Goal: Obtain resource: Download file/media

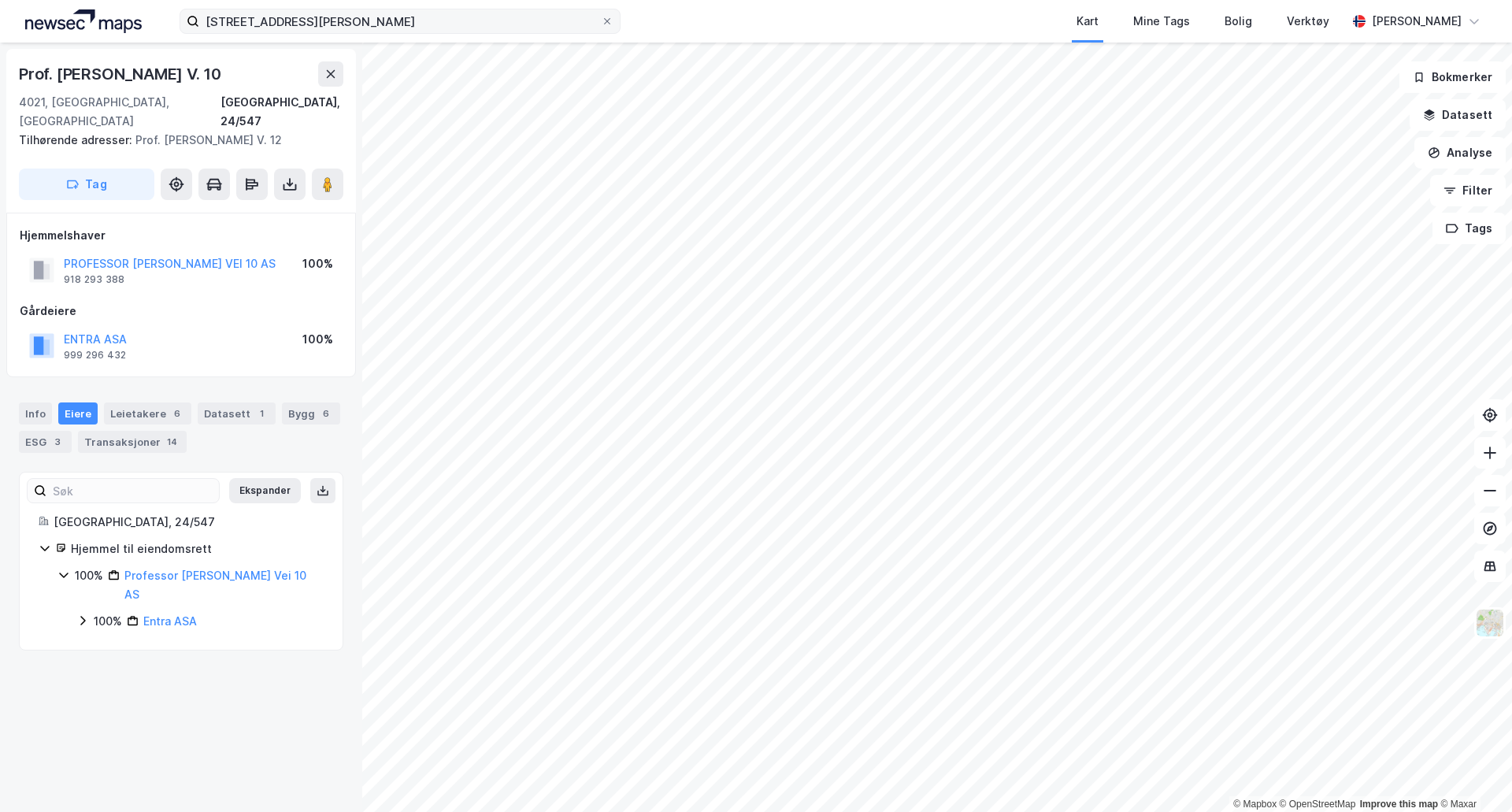
click at [378, 33] on label "[STREET_ADDRESS][PERSON_NAME]" at bounding box center [399, 21] width 441 height 25
click at [378, 33] on input "[STREET_ADDRESS][PERSON_NAME]" at bounding box center [400, 21] width 402 height 23
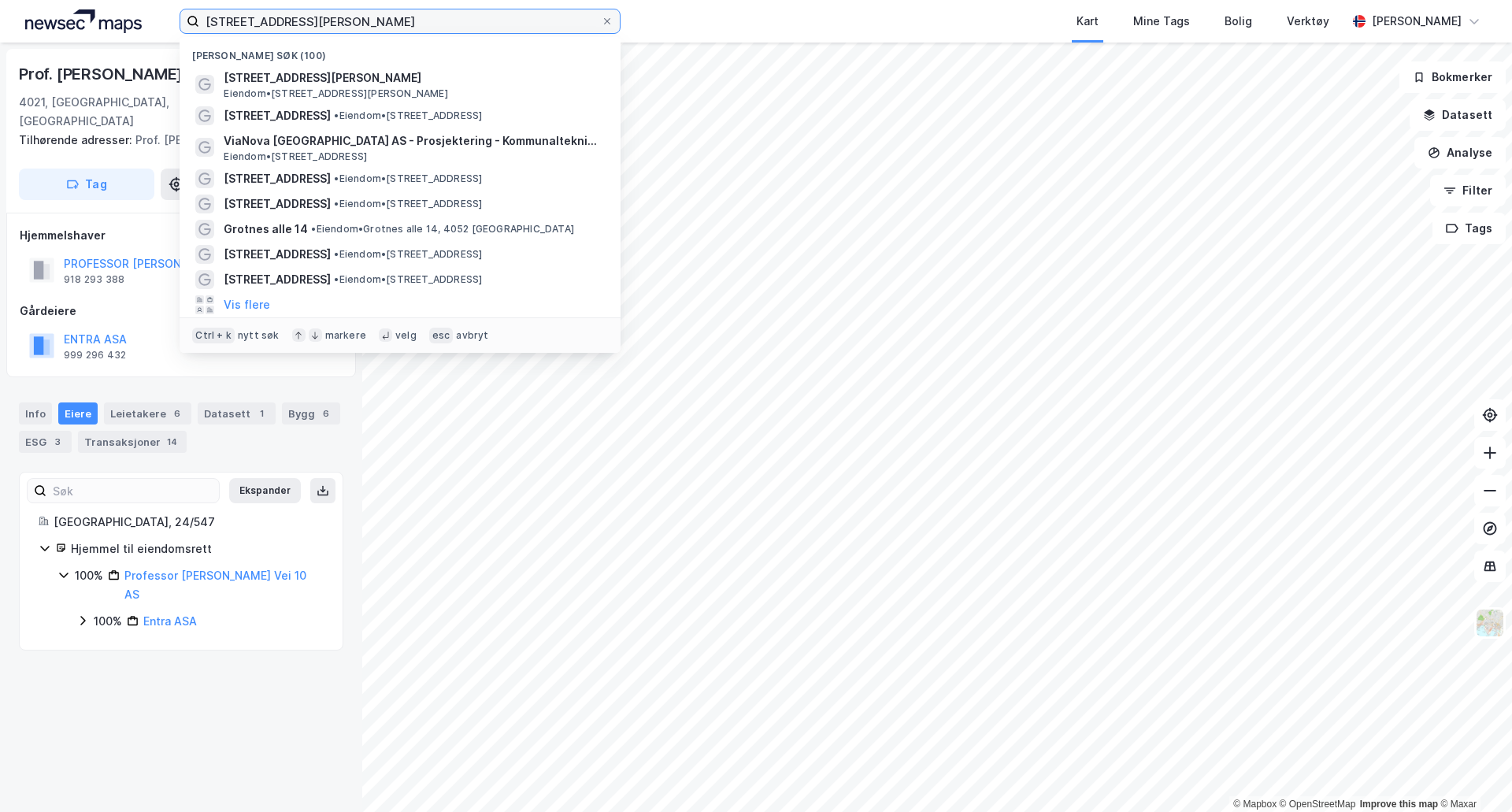
click at [387, 23] on input "[STREET_ADDRESS][PERSON_NAME]" at bounding box center [400, 21] width 402 height 23
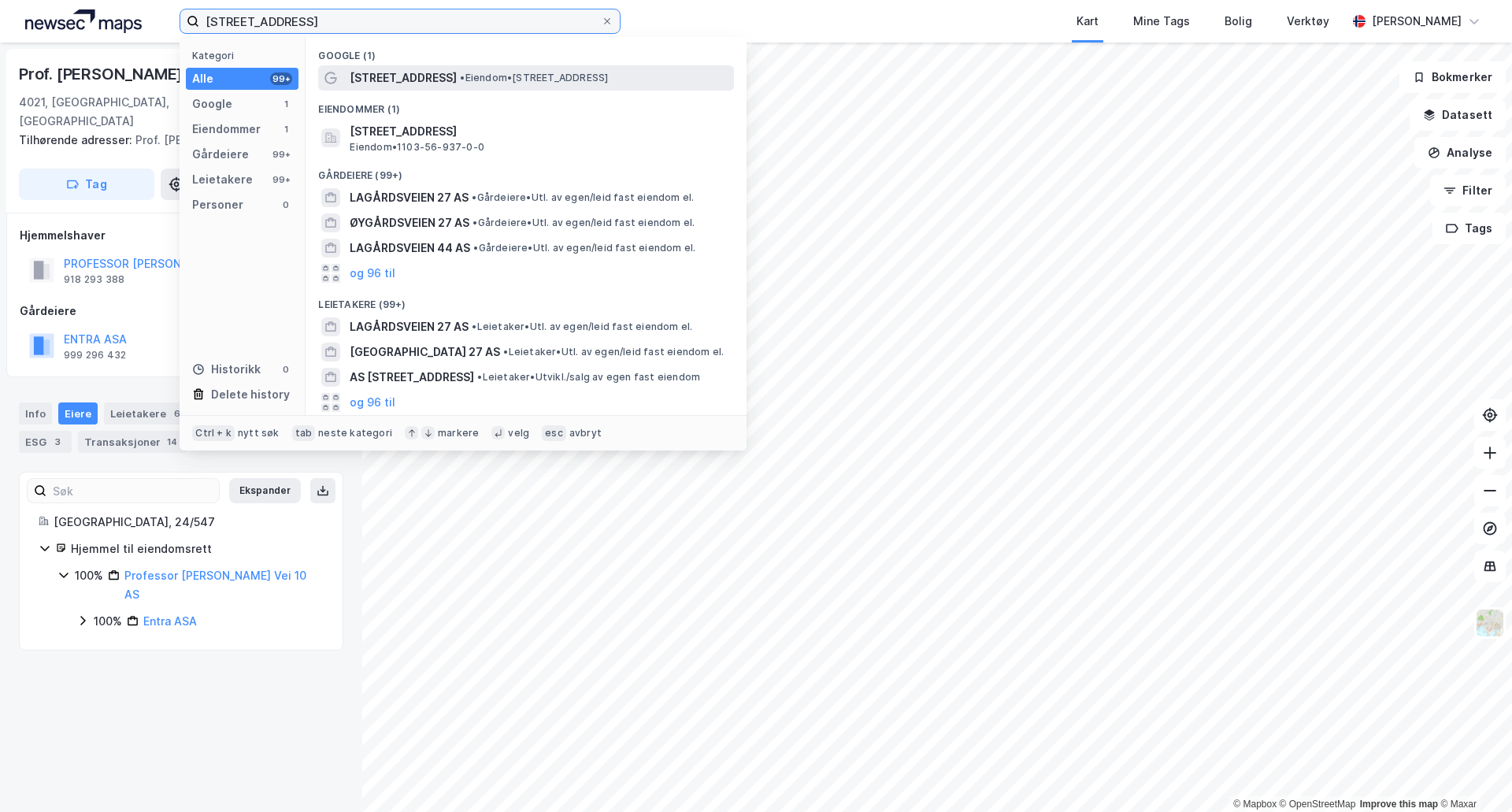
type input "[STREET_ADDRESS]"
click at [429, 75] on span "[STREET_ADDRESS]" at bounding box center [404, 78] width 107 height 19
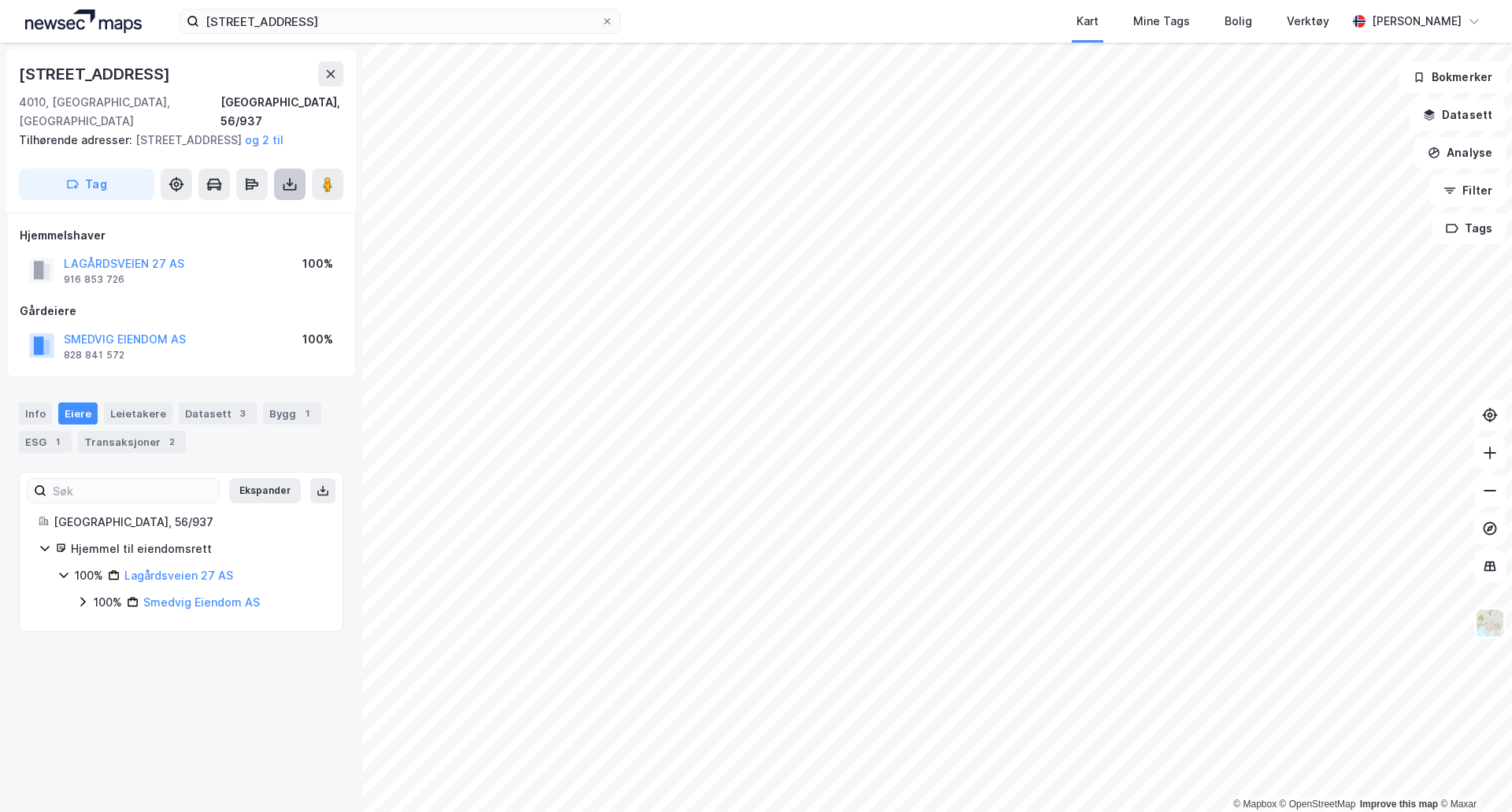
click at [291, 190] on icon at bounding box center [291, 188] width 13 height 7
click at [272, 213] on div "Last ned grunnbok" at bounding box center [222, 216] width 167 height 25
